Goal: Task Accomplishment & Management: Manage account settings

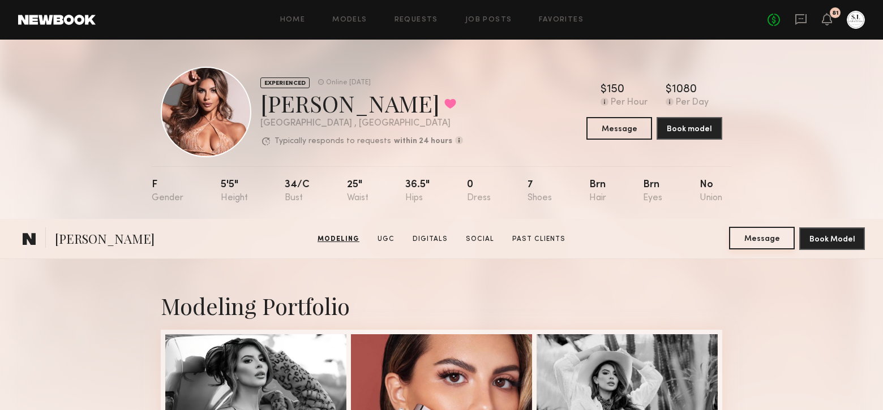
click at [772, 227] on button "Message" at bounding box center [762, 238] width 66 height 23
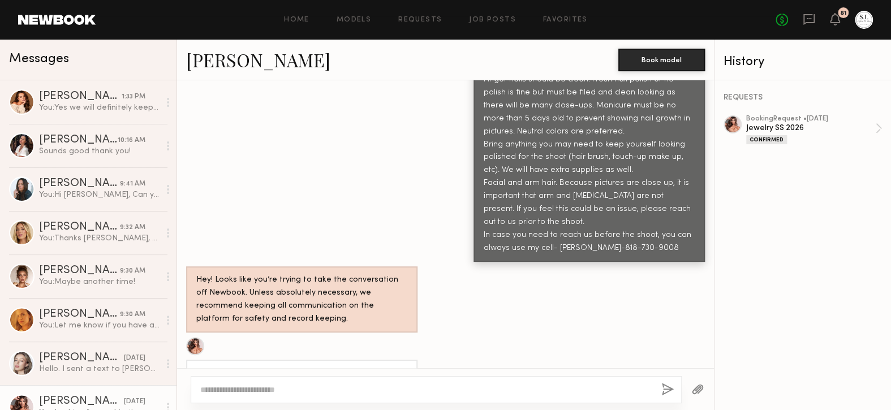
scroll to position [1666, 0]
click at [281, 387] on textarea at bounding box center [426, 389] width 452 height 11
type textarea "**********"
click at [665, 388] on button "button" at bounding box center [668, 390] width 12 height 14
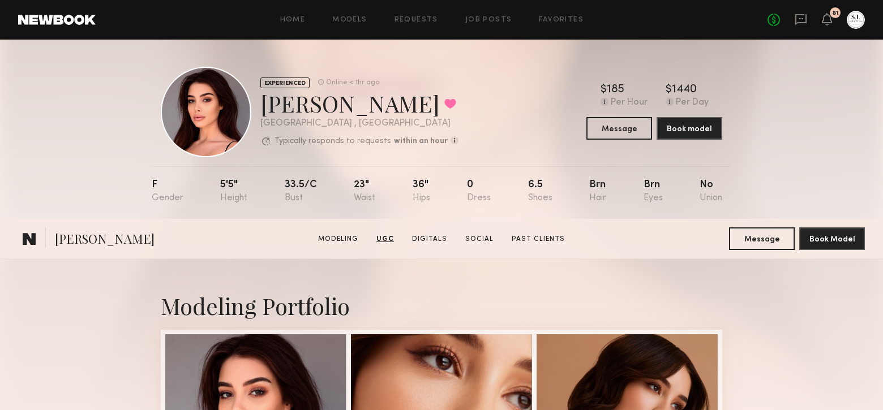
scroll to position [1358, 0]
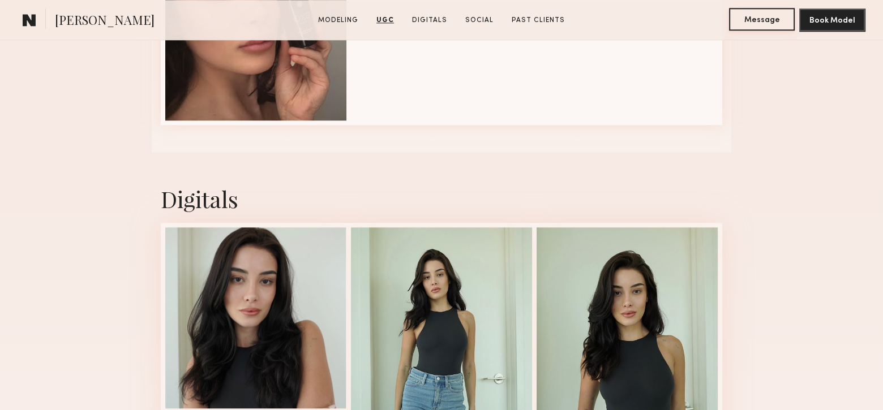
click at [745, 21] on button "Message" at bounding box center [762, 19] width 66 height 23
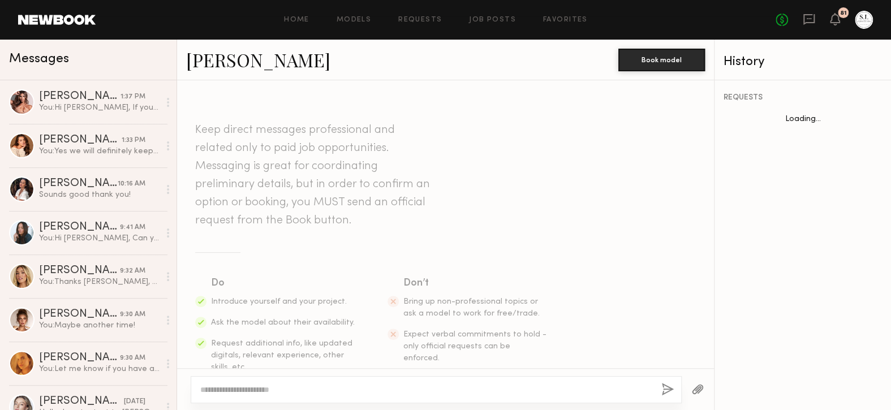
scroll to position [554, 0]
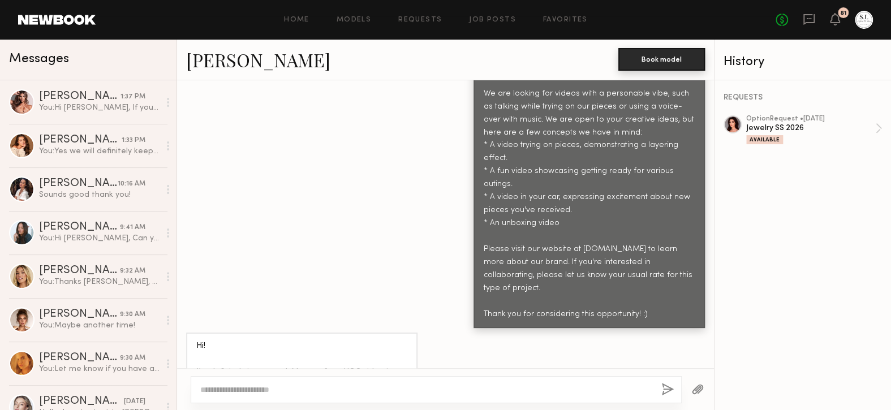
click at [696, 54] on button "Book model" at bounding box center [662, 59] width 87 height 23
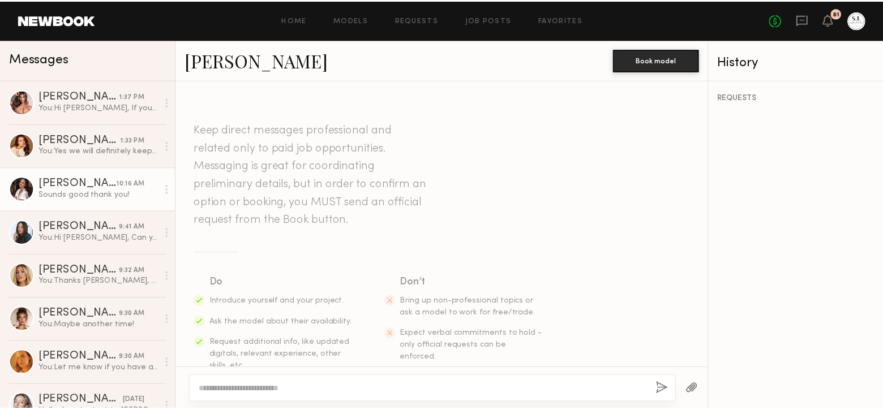
scroll to position [1304, 0]
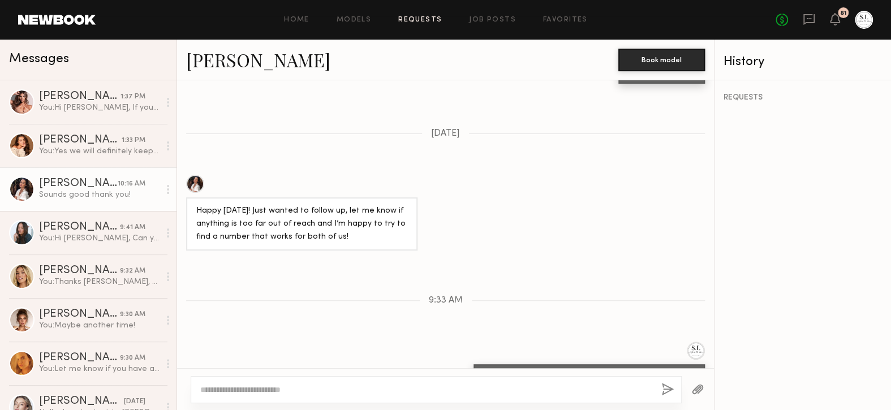
click at [436, 16] on link "Requests" at bounding box center [420, 19] width 44 height 7
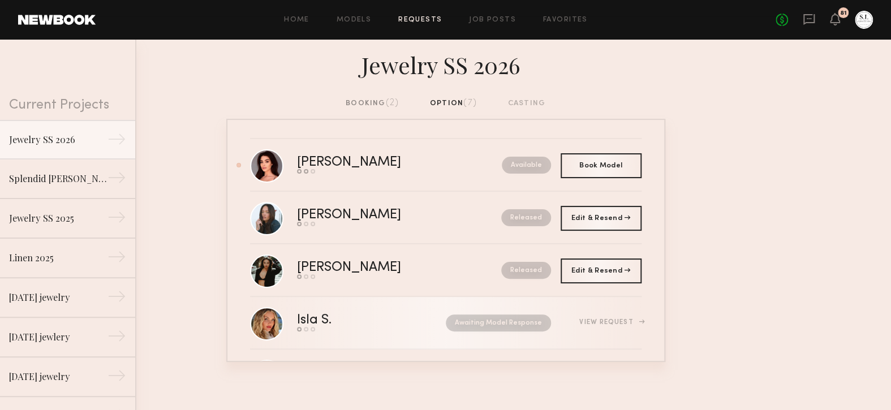
click at [525, 326] on nb-request-status "Awaiting Model Response" at bounding box center [498, 323] width 105 height 17
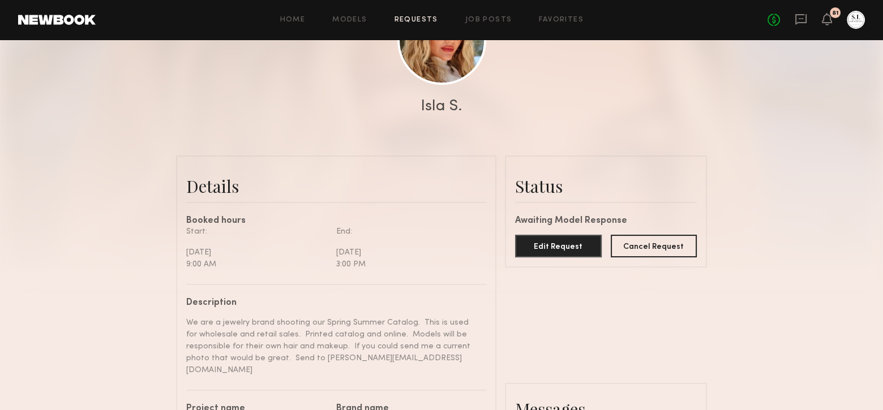
scroll to position [170, 0]
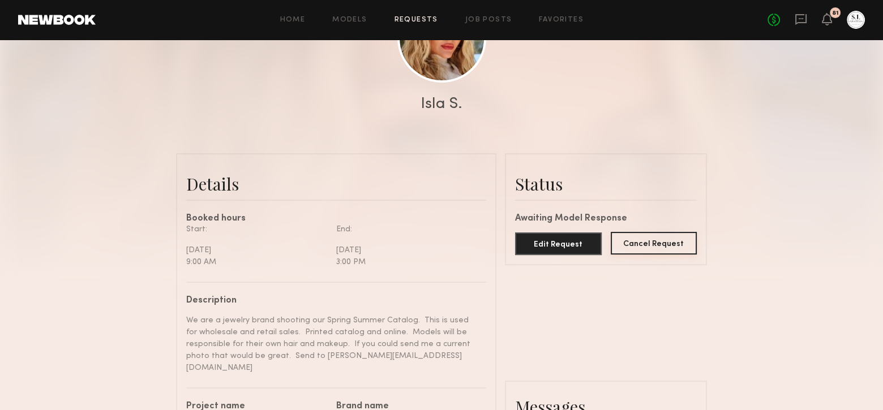
click at [669, 250] on button "Cancel Request" at bounding box center [654, 243] width 87 height 23
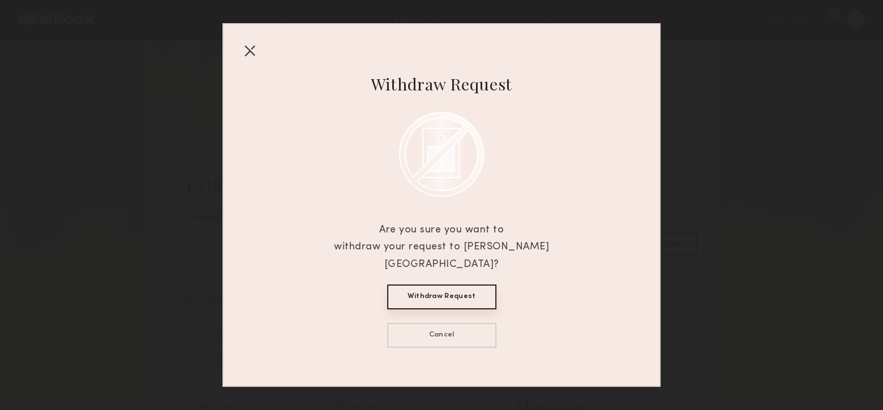
click at [473, 285] on button "Withdraw Request" at bounding box center [441, 297] width 109 height 25
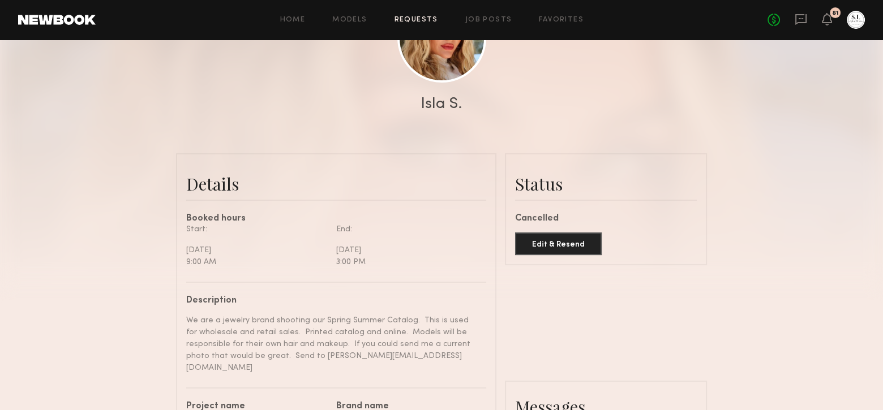
click at [414, 22] on link "Requests" at bounding box center [416, 19] width 44 height 7
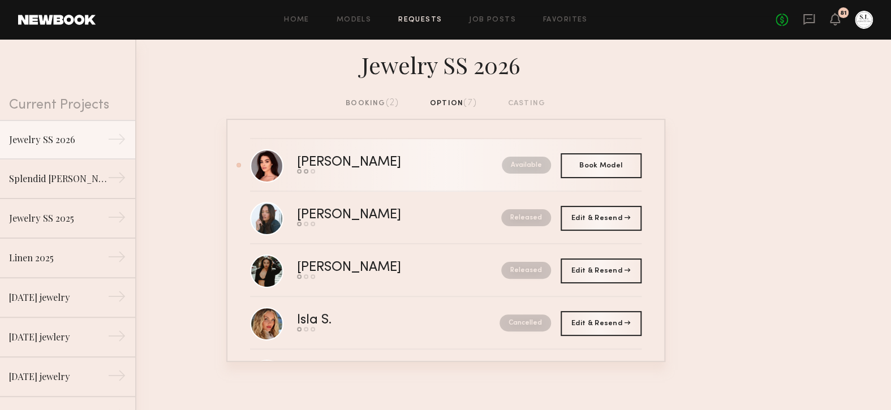
click at [521, 165] on nb-request-status "Available" at bounding box center [526, 165] width 49 height 17
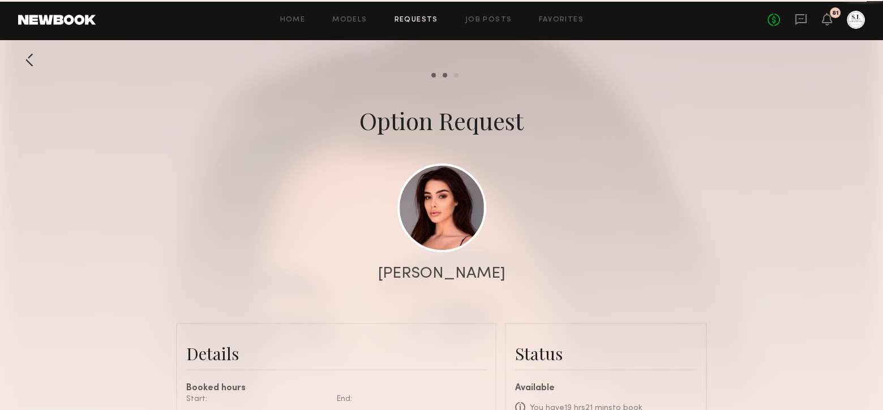
scroll to position [847, 0]
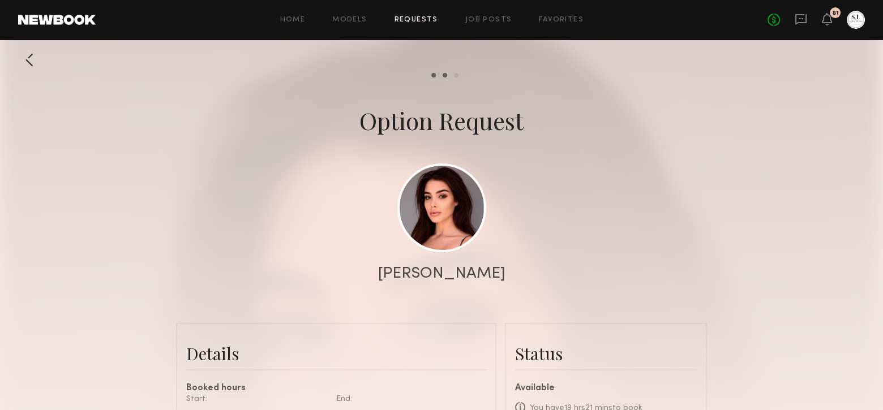
click at [612, 181] on div at bounding box center [441, 226] width 883 height 453
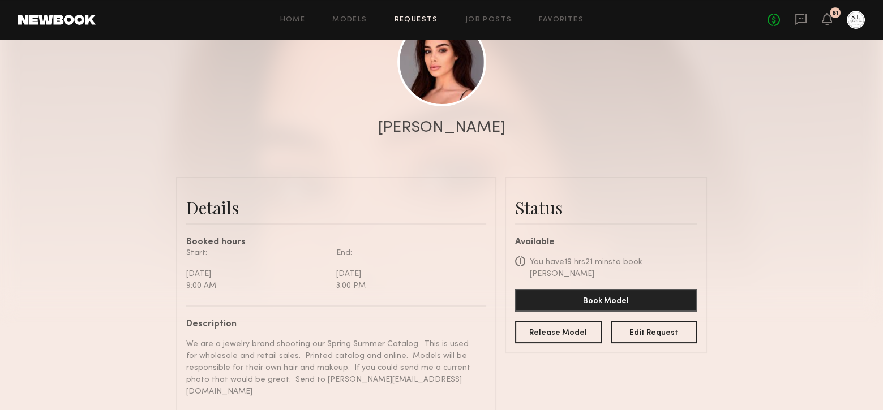
scroll to position [170, 0]
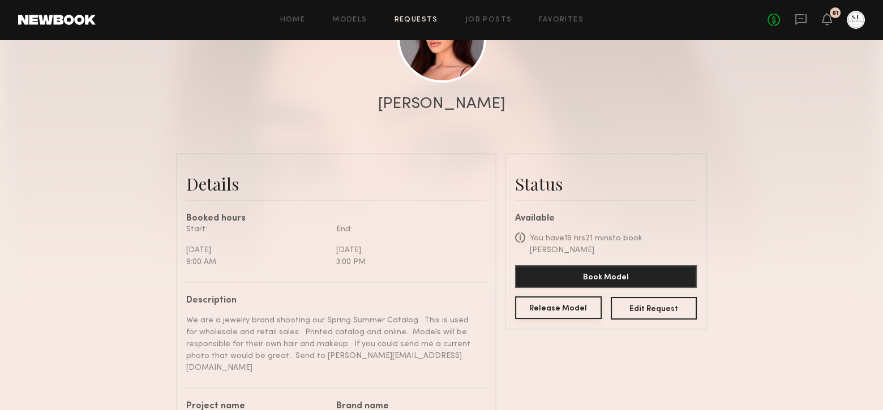
click at [586, 299] on button "Release Model" at bounding box center [558, 308] width 87 height 23
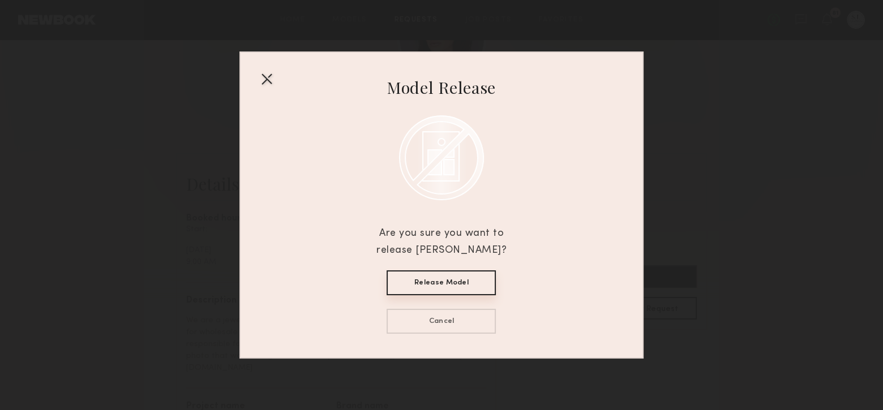
click at [483, 281] on button "Release Model" at bounding box center [441, 283] width 109 height 25
